Goal: Information Seeking & Learning: Learn about a topic

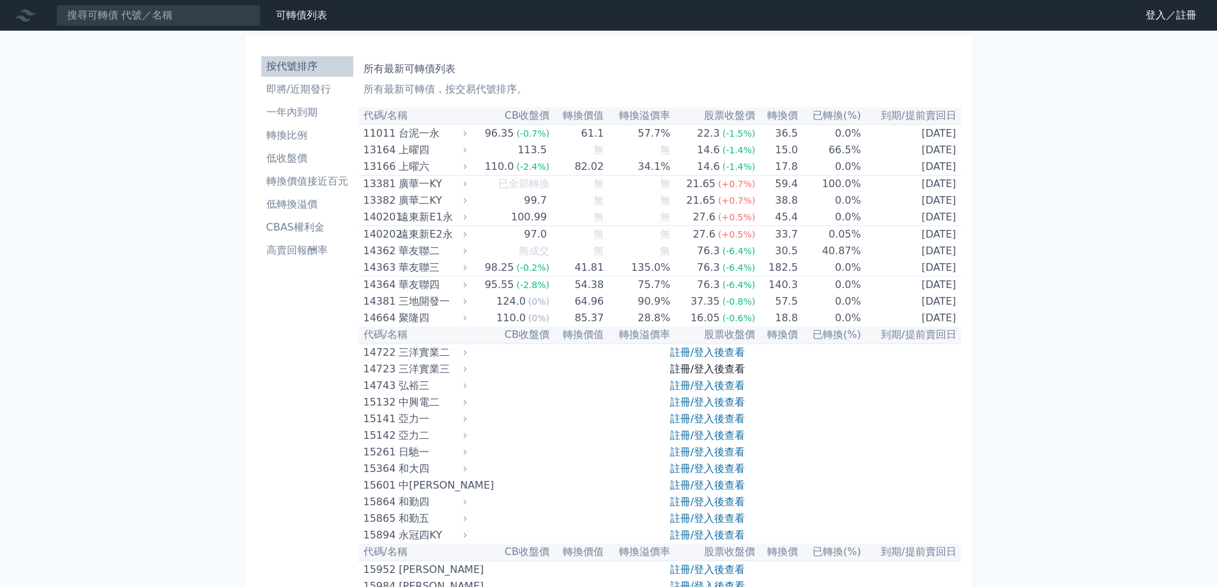
click at [739, 375] on link "註冊/登入後查看" at bounding box center [707, 369] width 75 height 12
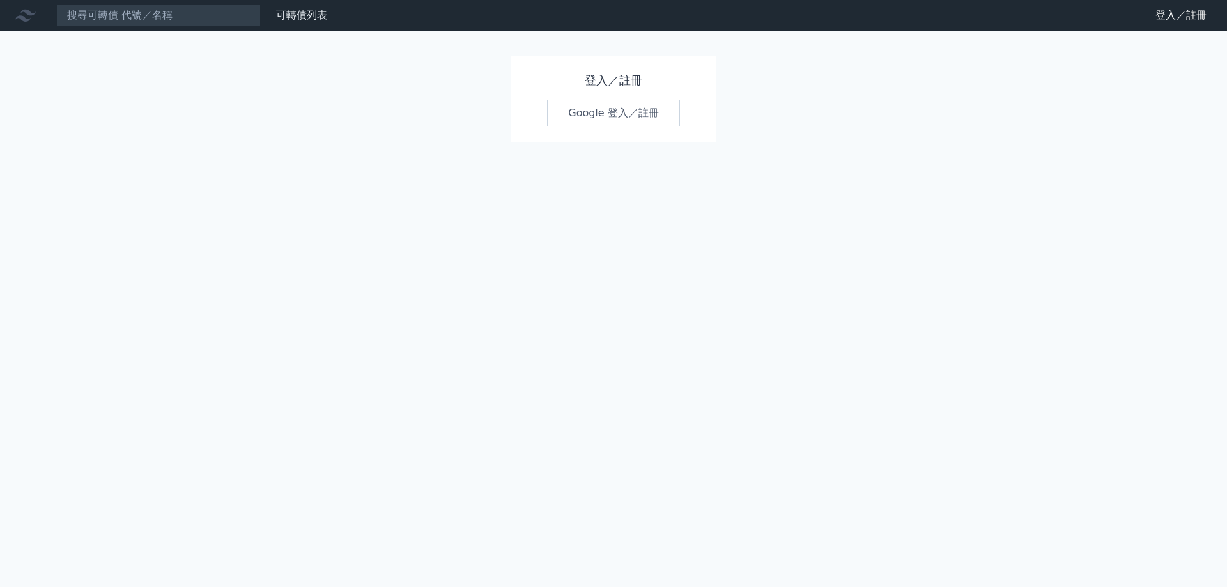
click at [658, 116] on link "Google 登入／註冊" at bounding box center [613, 113] width 133 height 27
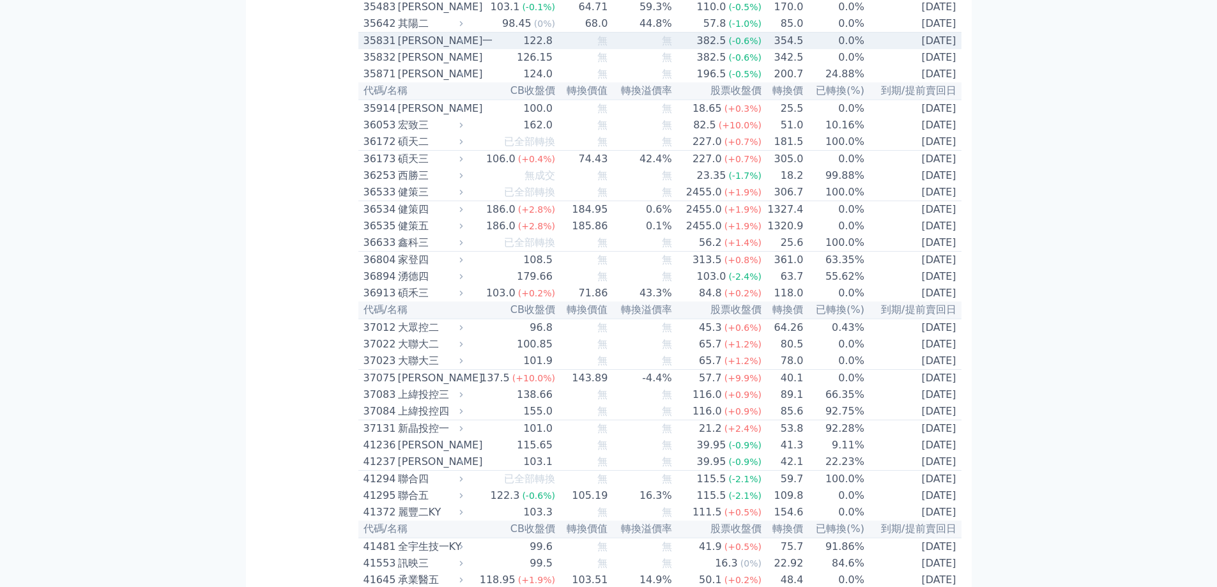
scroll to position [2875, 0]
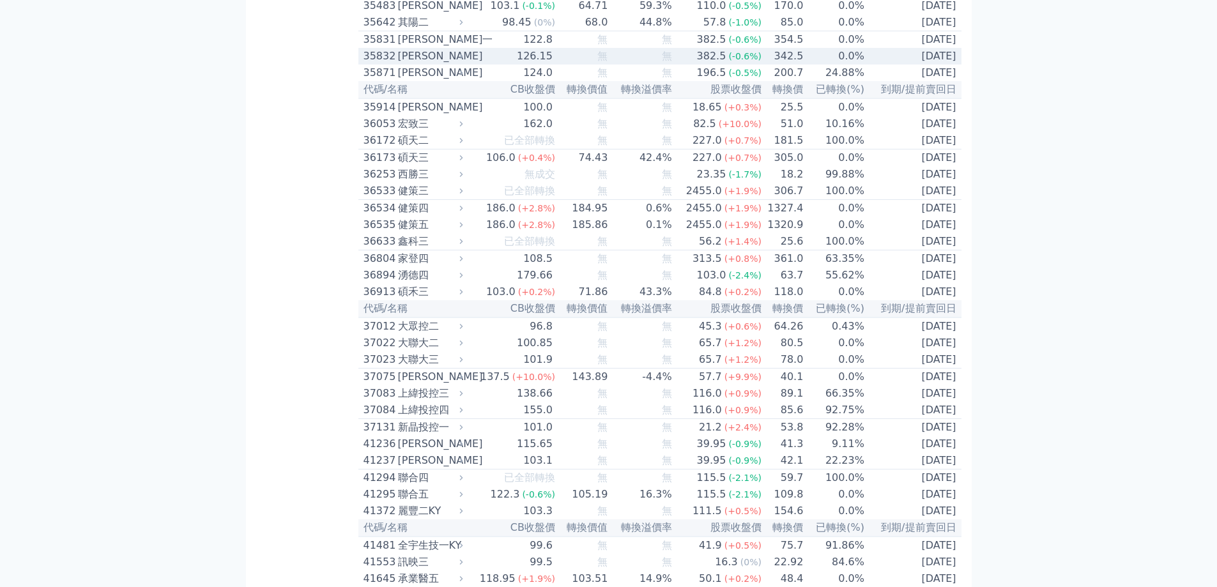
click at [661, 65] on td "無" at bounding box center [640, 56] width 64 height 17
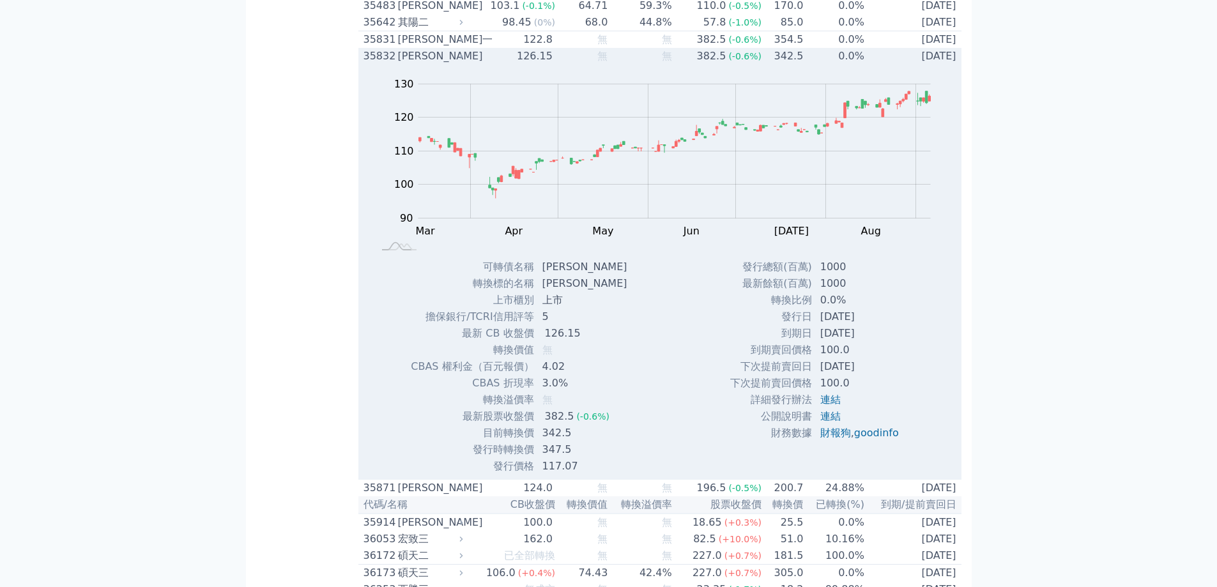
click at [661, 65] on td "無" at bounding box center [640, 56] width 64 height 17
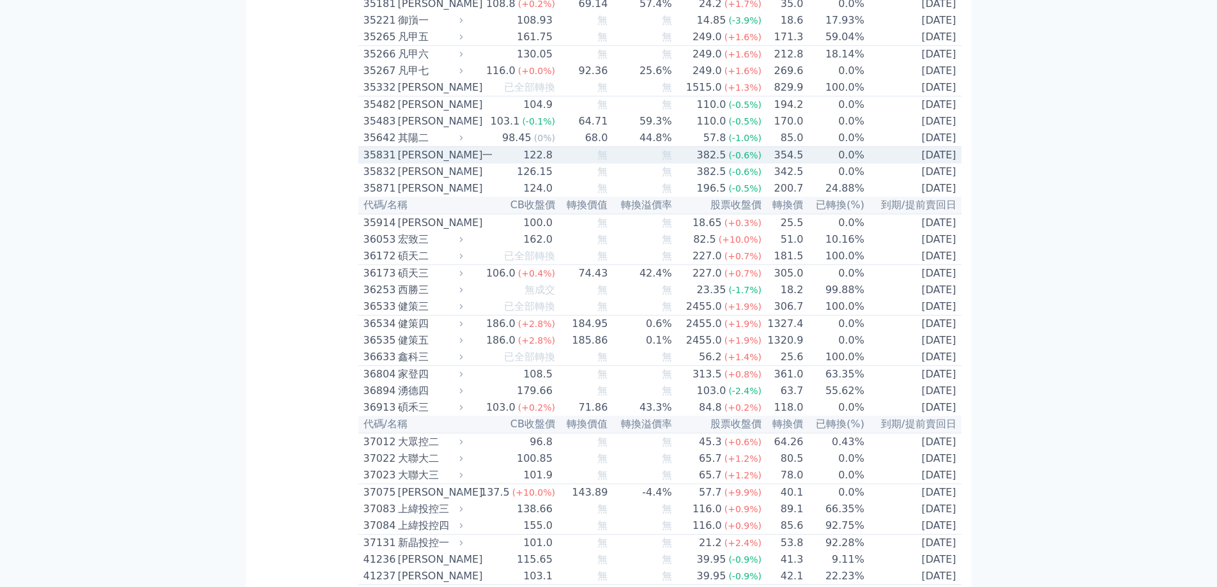
scroll to position [2556, 0]
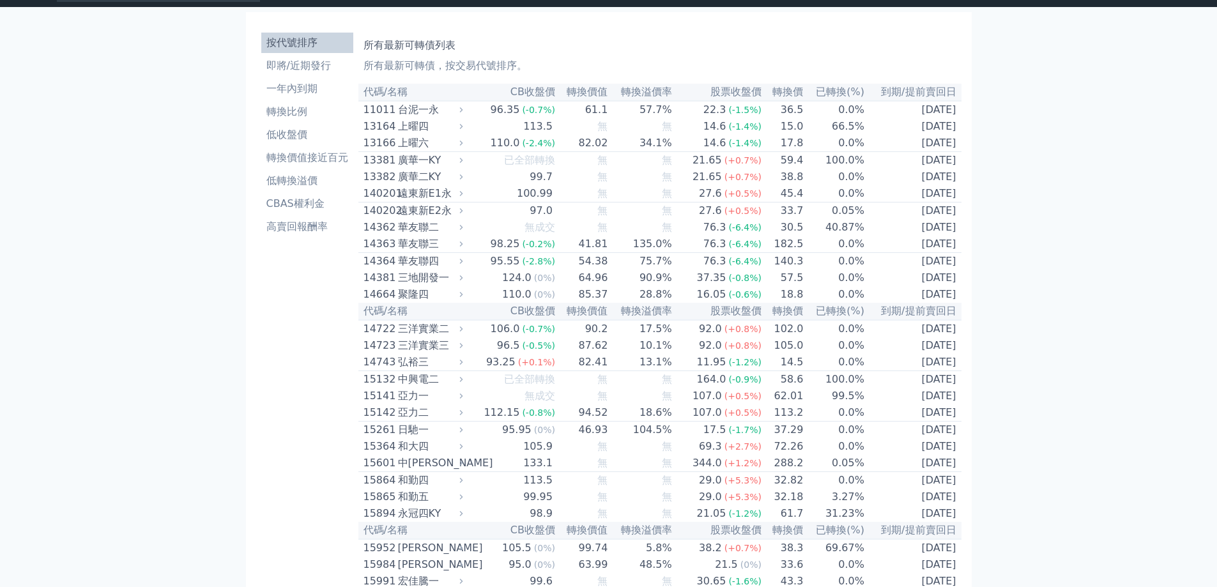
scroll to position [0, 0]
